Goal: Task Accomplishment & Management: Use online tool/utility

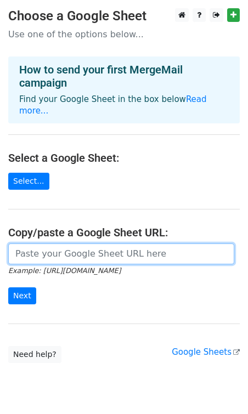
click at [89, 243] on input "url" at bounding box center [121, 253] width 226 height 21
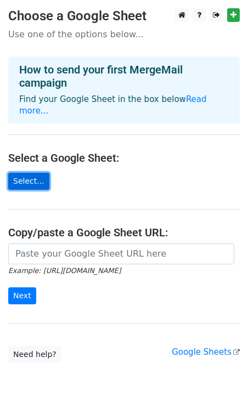
click at [30, 173] on link "Select..." at bounding box center [28, 181] width 41 height 17
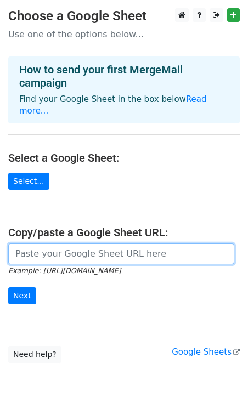
click at [117, 243] on input "url" at bounding box center [121, 253] width 226 height 21
click at [102, 243] on input "url" at bounding box center [121, 253] width 226 height 21
paste input "https://docs.google.com/spreadsheets/d/1CGhNsYfITP-rrZpDGyLK2cBDPooY0-8Mb5xunE0…"
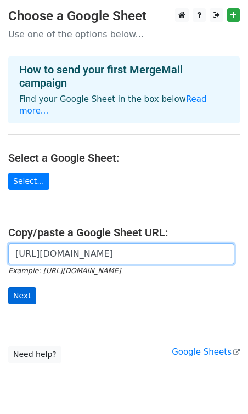
type input "https://docs.google.com/spreadsheets/d/1CGhNsYfITP-rrZpDGyLK2cBDPooY0-8Mb5xunE0…"
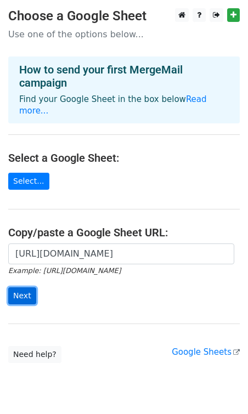
scroll to position [0, 0]
click at [18, 287] on input "Next" at bounding box center [22, 295] width 28 height 17
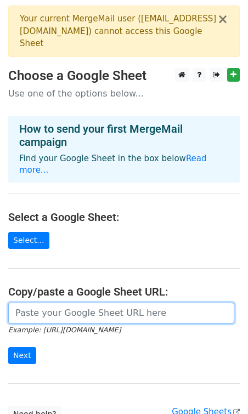
click at [93, 304] on input "url" at bounding box center [121, 312] width 226 height 21
paste input "https://docs.google.com/spreadsheets/d/1CGhNsYfITP-rrZpDGyLK2cBDPooY0-8Mb5xunE0…"
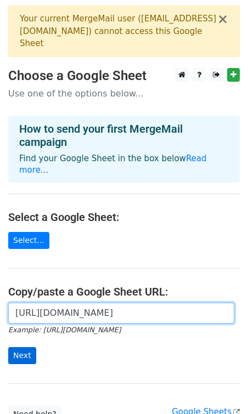
type input "https://docs.google.com/spreadsheets/d/1CGhNsYfITP-rrZpDGyLK2cBDPooY0-8Mb5xunE0…"
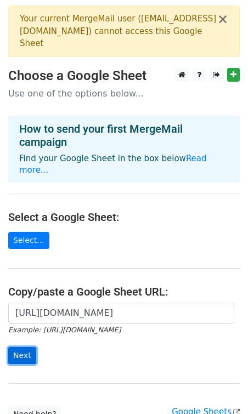
click at [22, 347] on input "Next" at bounding box center [22, 355] width 28 height 17
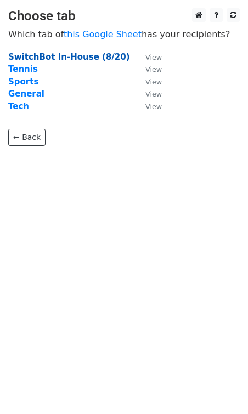
click at [94, 56] on strong "SwitchBot In-House (8/20)" at bounding box center [69, 57] width 122 height 10
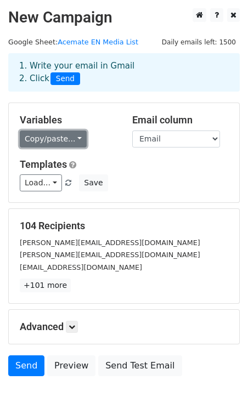
click at [71, 141] on link "Copy/paste..." at bounding box center [53, 138] width 67 height 17
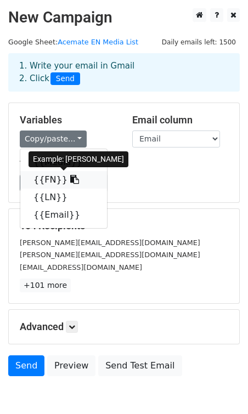
click at [43, 180] on link "{{FN}}" at bounding box center [63, 180] width 87 height 18
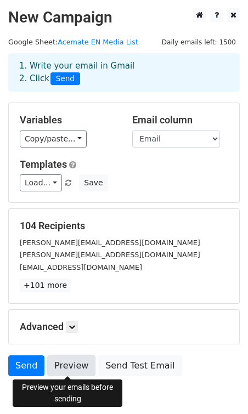
click at [76, 363] on link "Preview" at bounding box center [71, 365] width 48 height 21
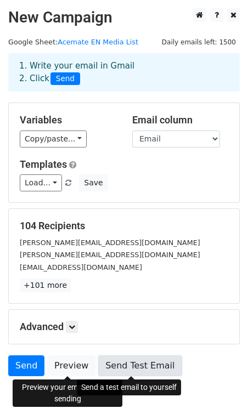
click at [116, 368] on link "Send Test Email" at bounding box center [139, 365] width 83 height 21
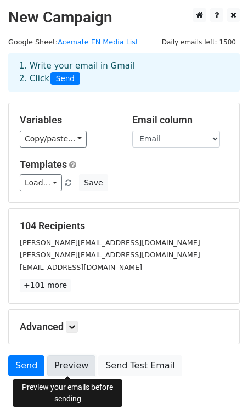
click at [76, 365] on link "Preview" at bounding box center [71, 365] width 48 height 21
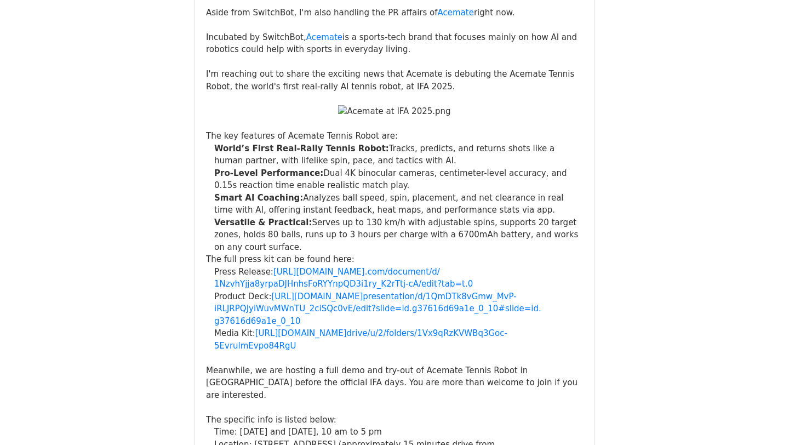
scroll to position [2941, 0]
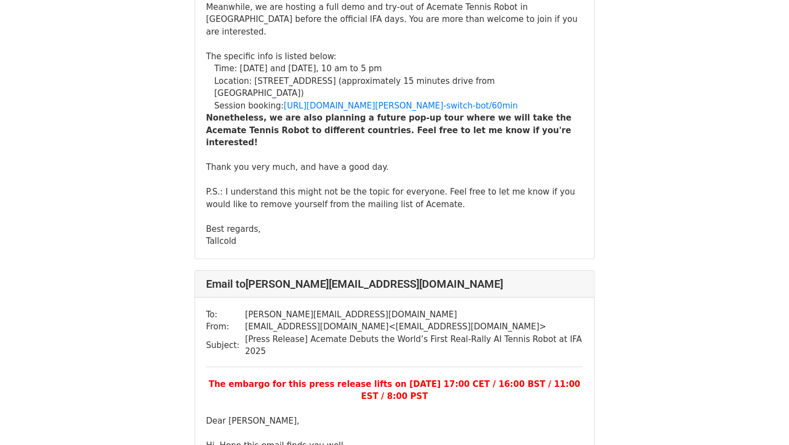
scroll to position [578, 0]
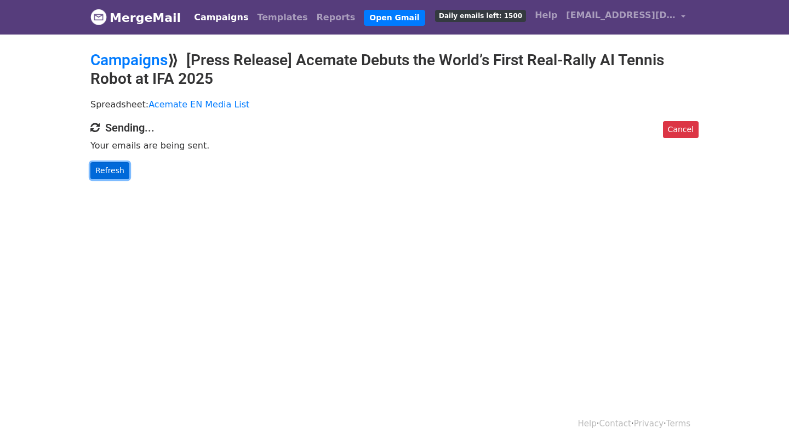
click at [113, 173] on link "Refresh" at bounding box center [109, 170] width 39 height 17
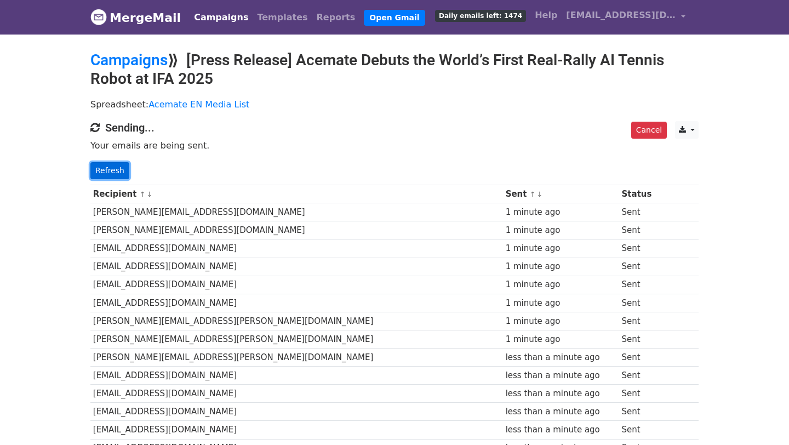
click at [117, 170] on link "Refresh" at bounding box center [109, 170] width 39 height 17
click at [215, 19] on link "Campaigns" at bounding box center [221, 18] width 63 height 22
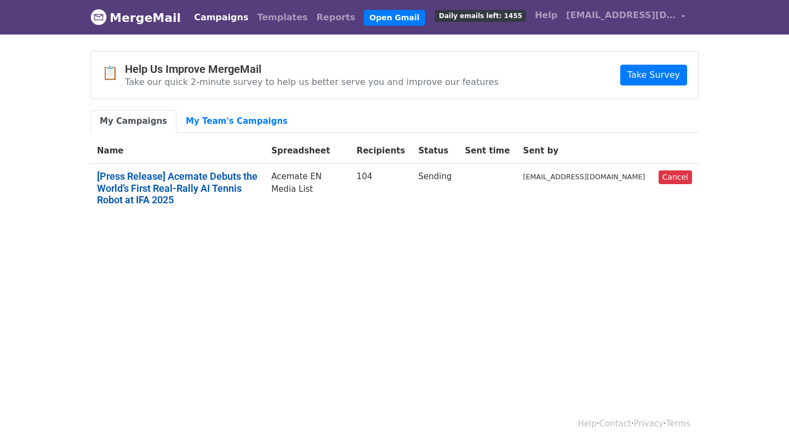
click at [257, 189] on link "[Press Release] Acemate Debuts the World’s First Real-Rally AI Tennis Robot at …" at bounding box center [177, 188] width 161 height 36
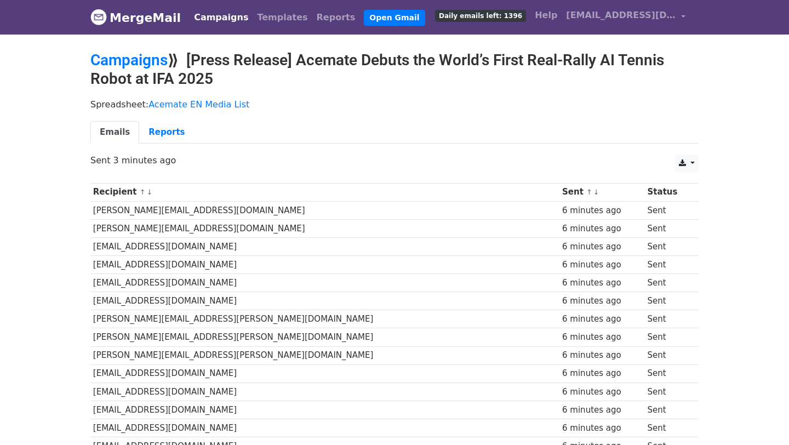
click at [394, 216] on td "[PERSON_NAME][EMAIL_ADDRESS][DOMAIN_NAME]" at bounding box center [324, 210] width 469 height 18
click at [162, 136] on link "Reports" at bounding box center [166, 132] width 55 height 22
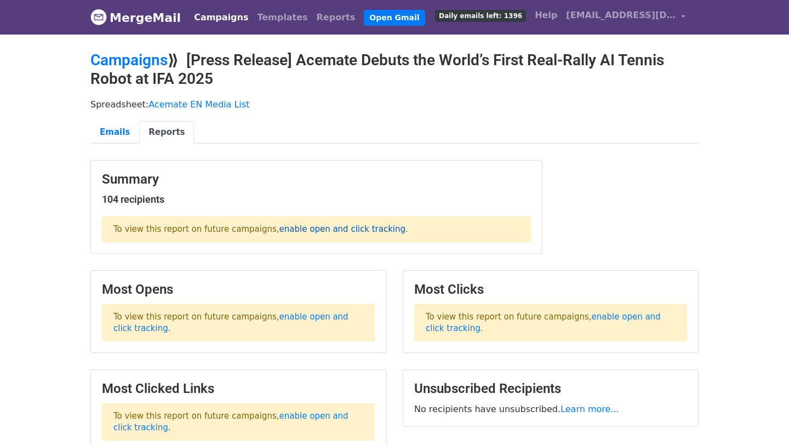
click at [330, 228] on link "enable open and click tracking" at bounding box center [342, 229] width 126 height 10
